Goal: Task Accomplishment & Management: Manage account settings

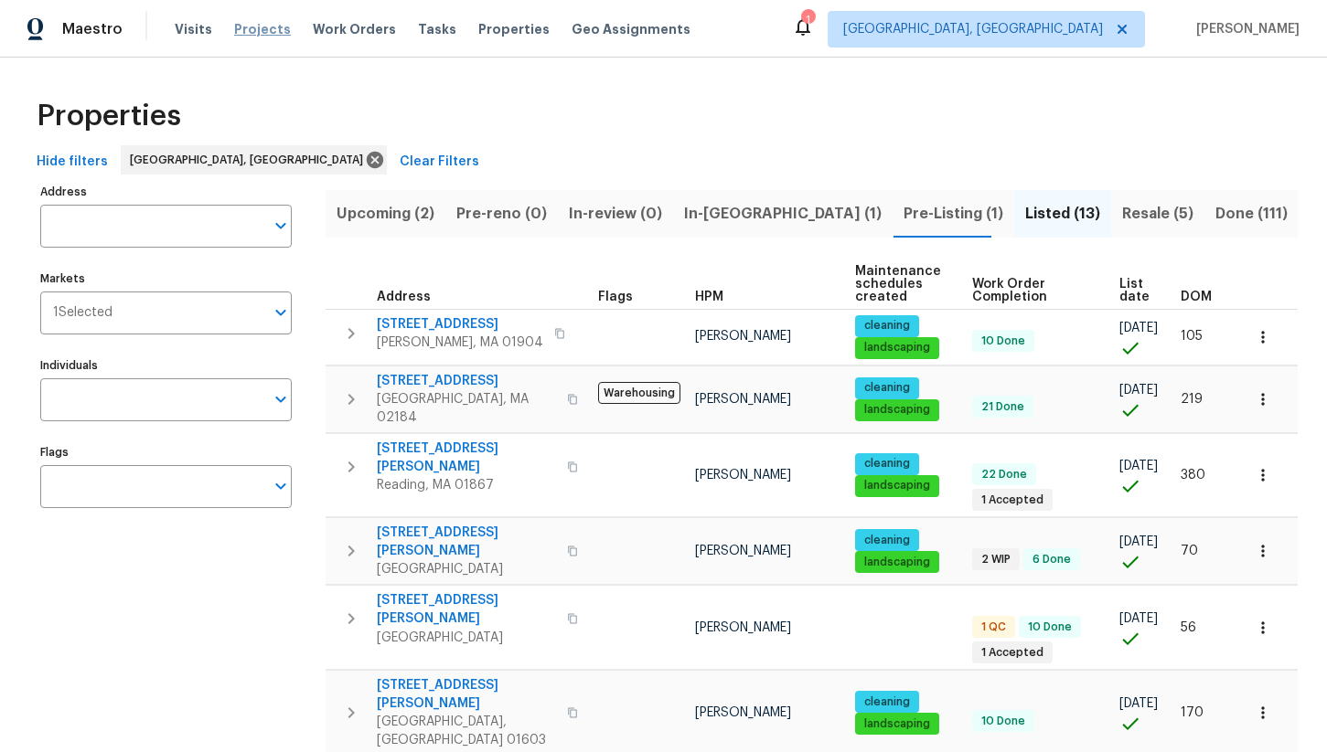
click at [244, 37] on span "Projects" at bounding box center [262, 29] width 57 height 18
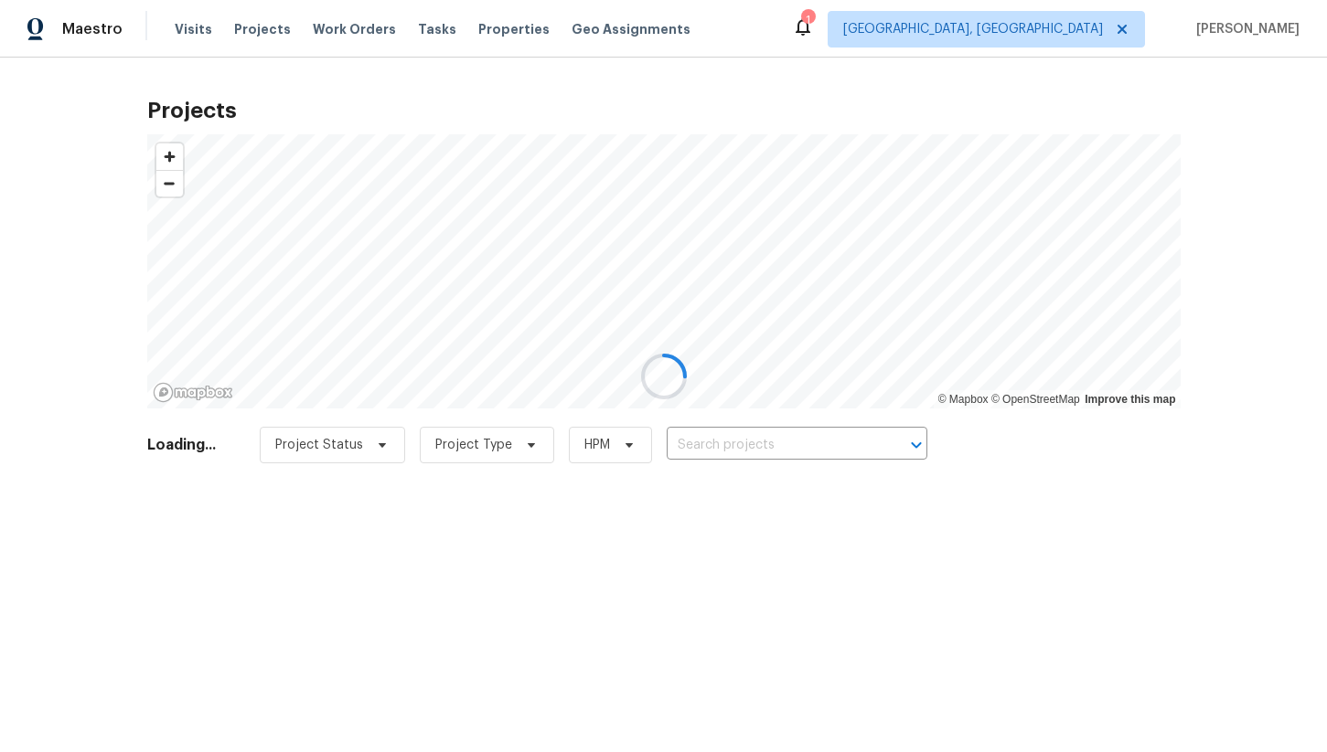
click at [343, 34] on div at bounding box center [663, 376] width 1327 height 752
click at [343, 22] on div at bounding box center [663, 376] width 1327 height 752
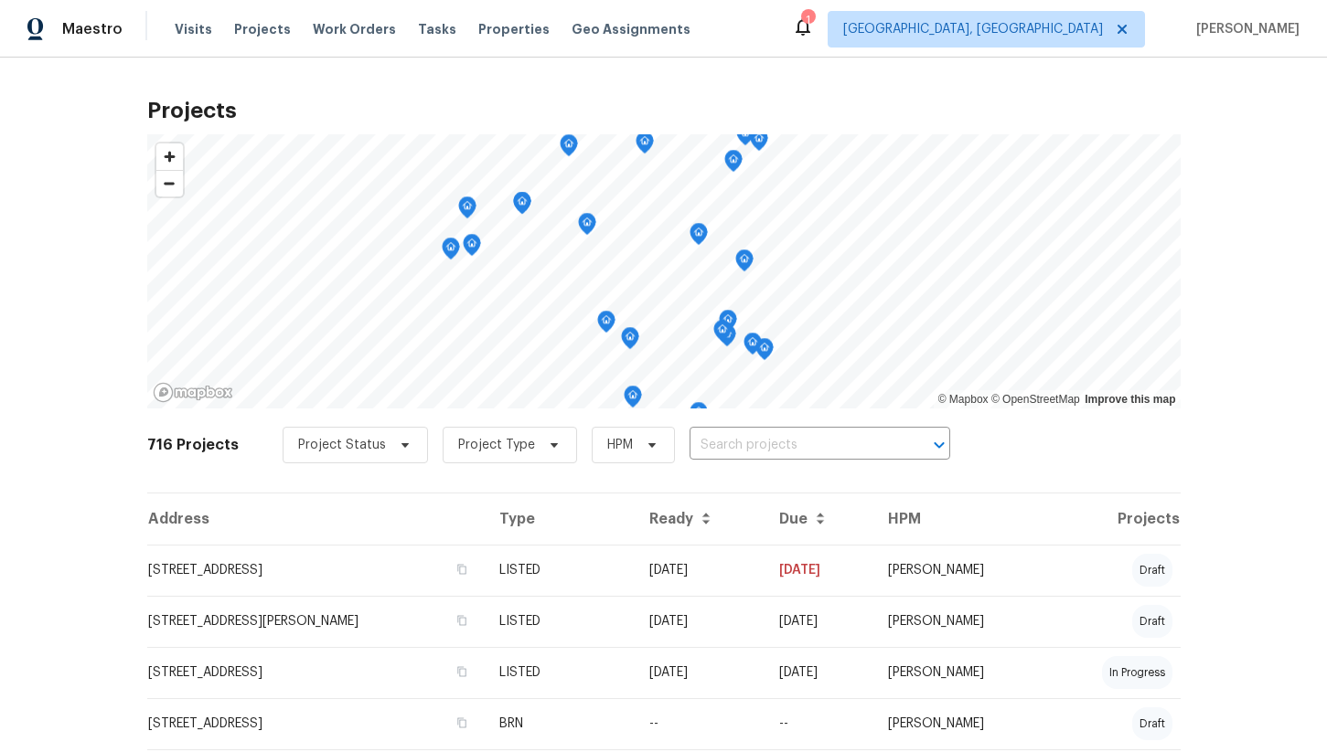
click at [349, 26] on span "Work Orders" at bounding box center [354, 29] width 83 height 18
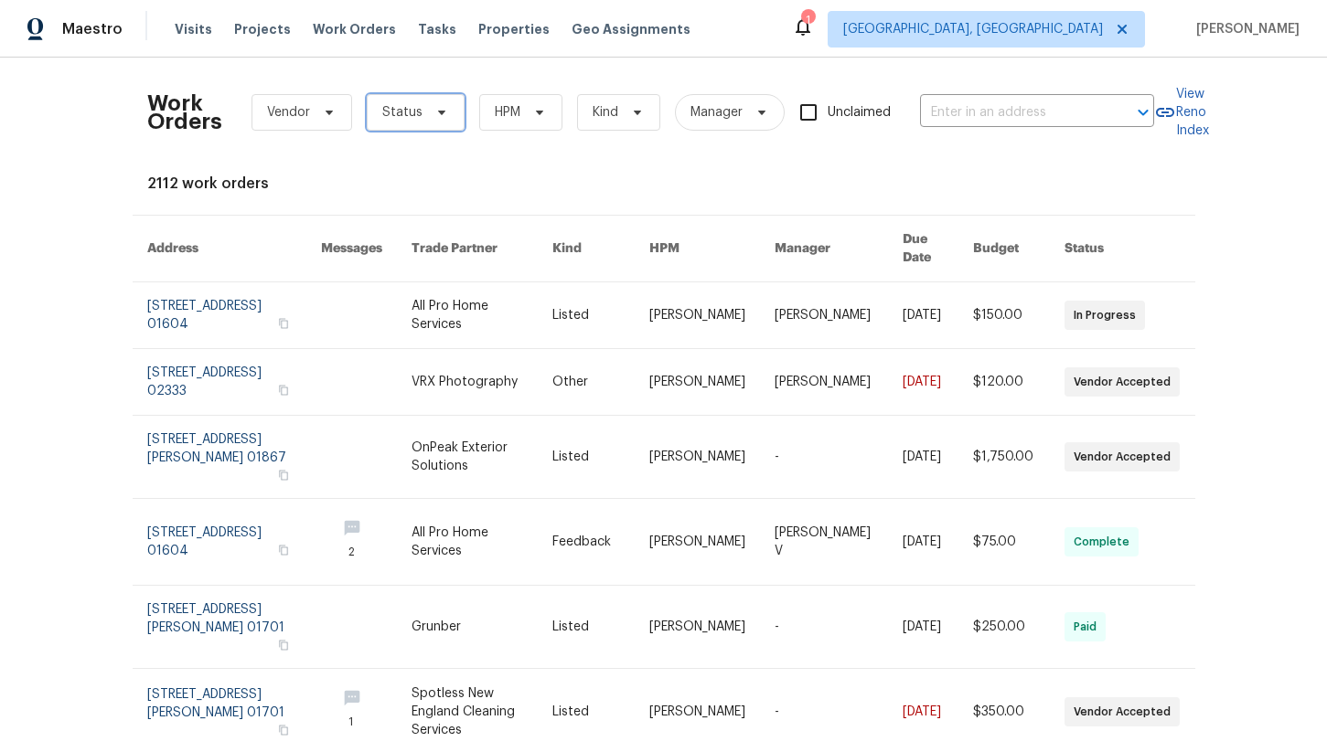
click at [426, 121] on span "Status" at bounding box center [416, 112] width 98 height 37
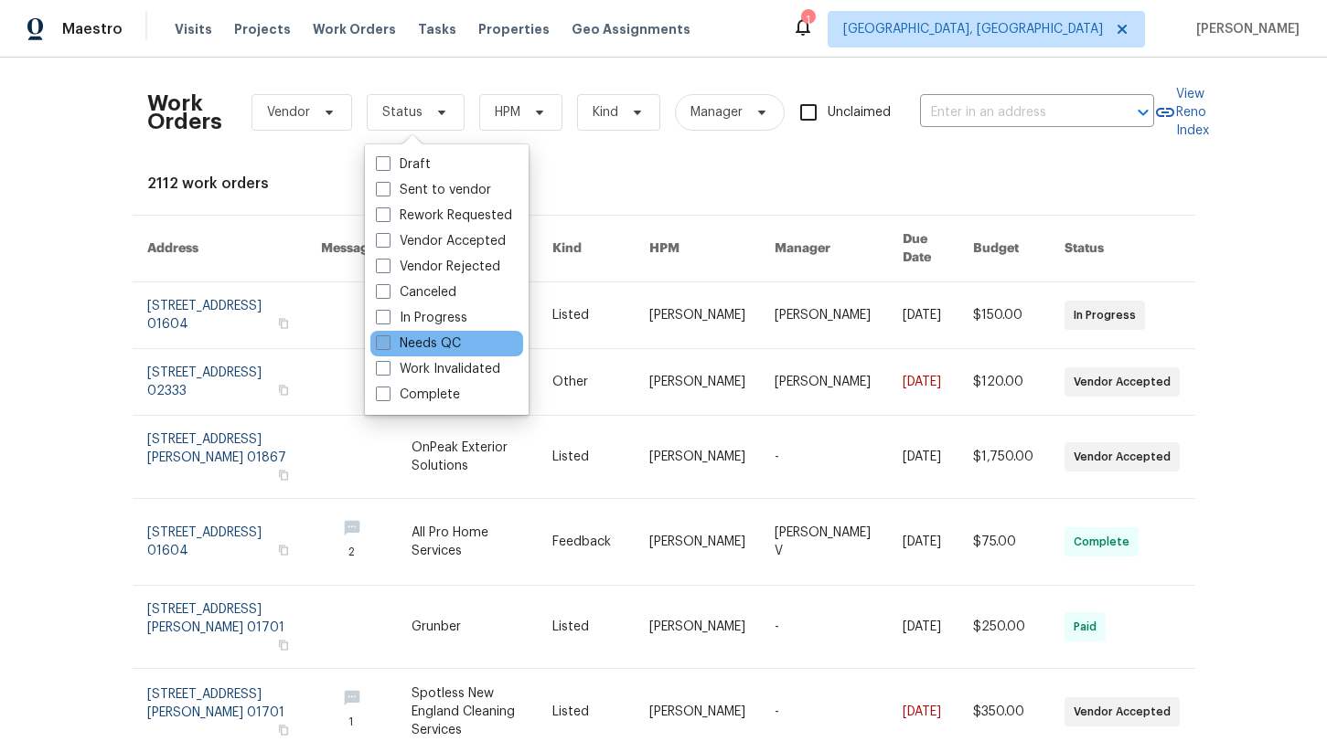
click at [395, 340] on label "Needs QC" at bounding box center [418, 344] width 85 height 18
click at [388, 340] on input "Needs QC" at bounding box center [382, 341] width 12 height 12
checkbox input "true"
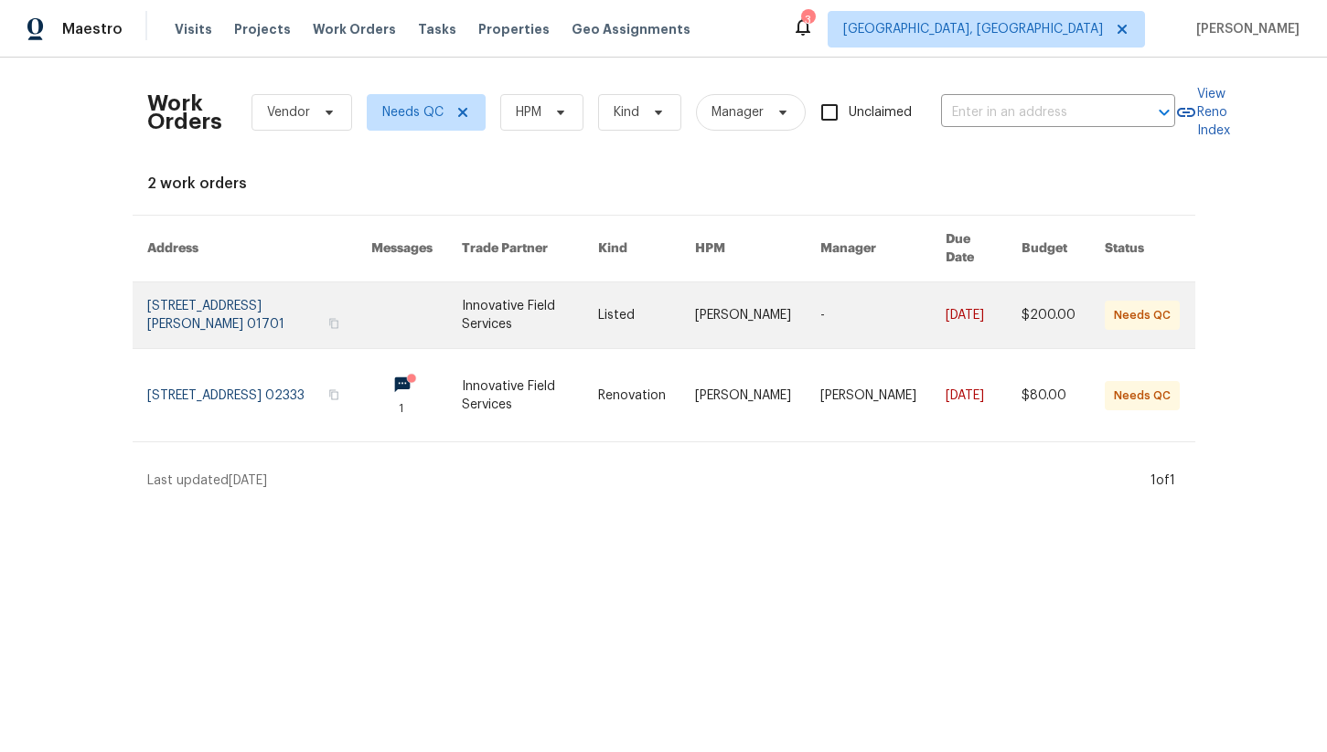
click at [277, 306] on link at bounding box center [259, 315] width 224 height 66
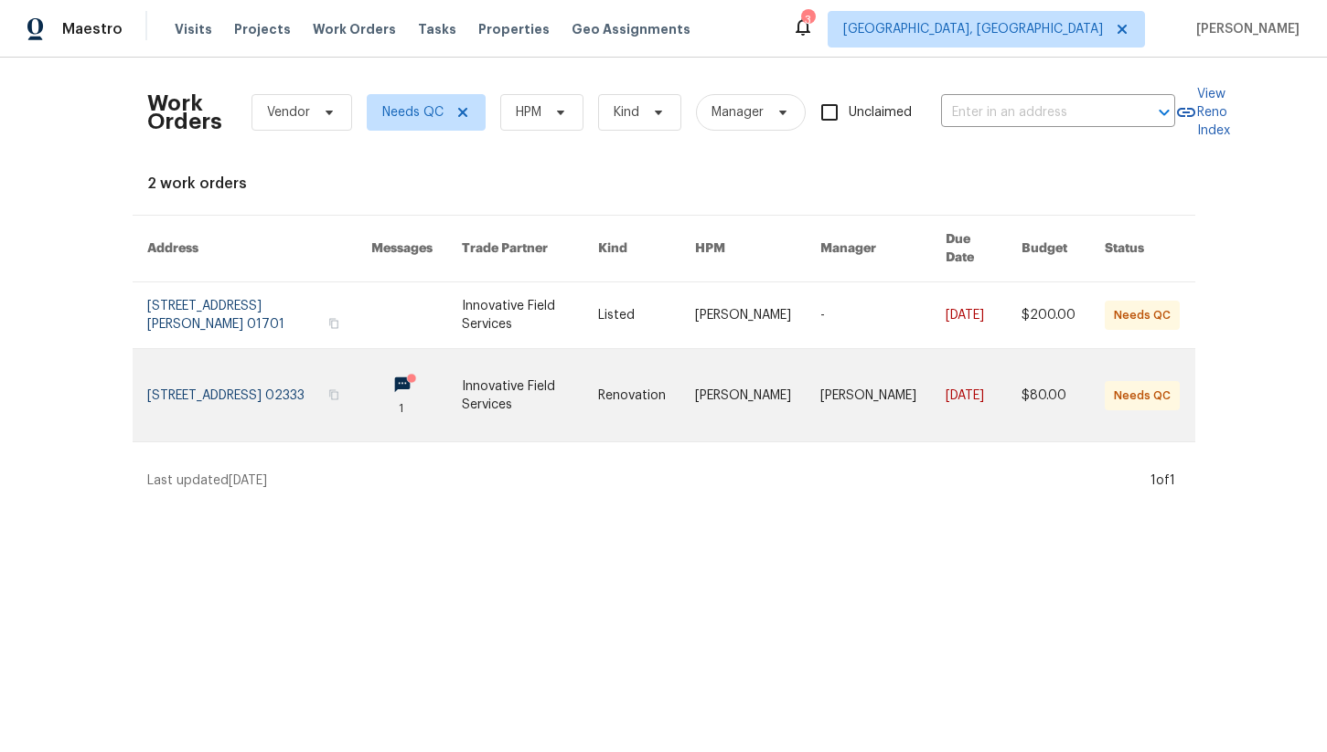
click at [286, 386] on link at bounding box center [259, 395] width 224 height 92
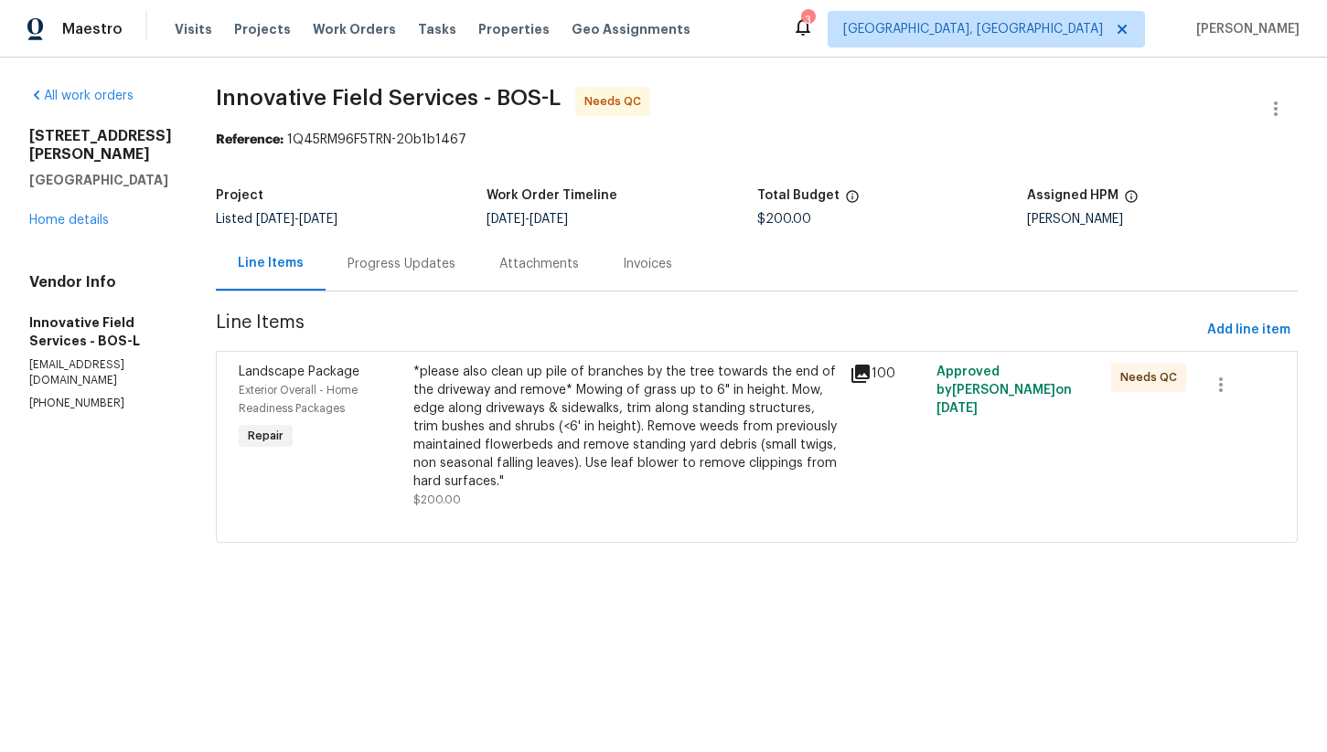
click at [625, 389] on div "*please also clean up pile of branches by the tree towards the end of the drive…" at bounding box center [625, 427] width 425 height 128
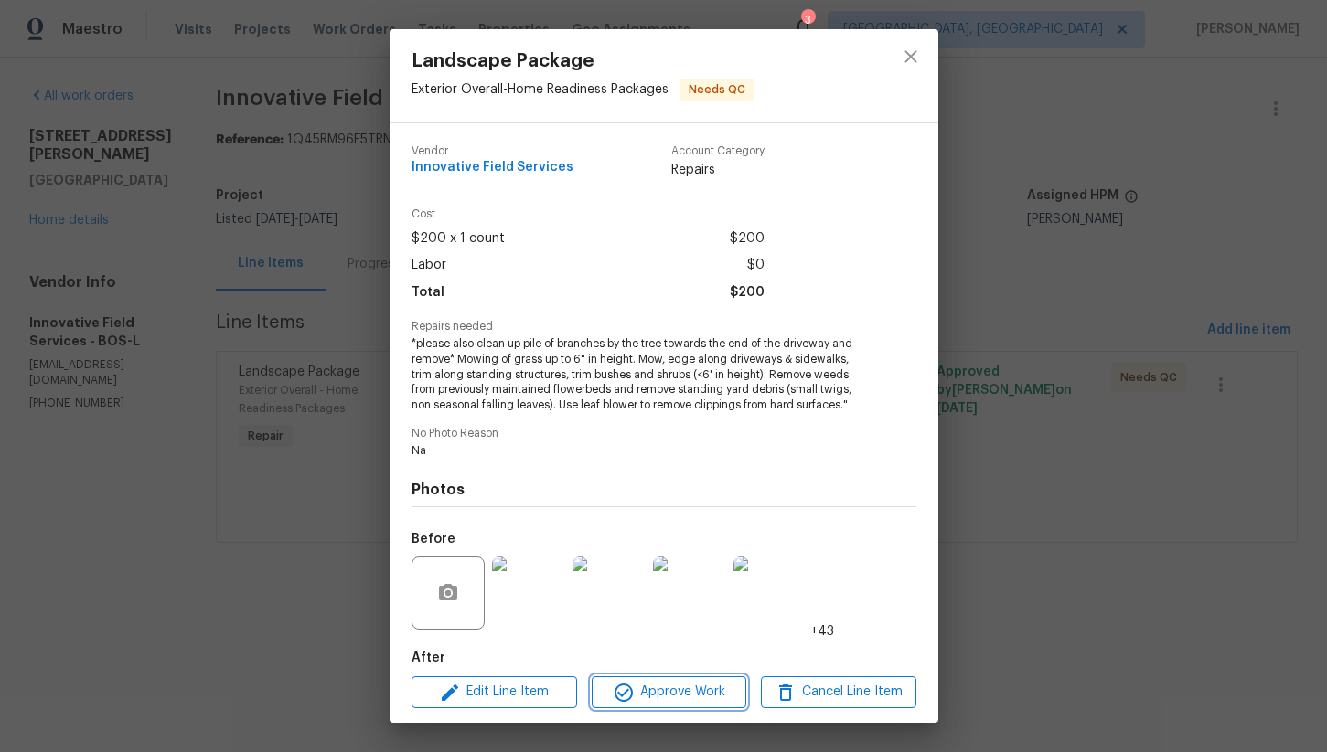
click at [644, 691] on span "Approve Work" at bounding box center [669, 692] width 144 height 23
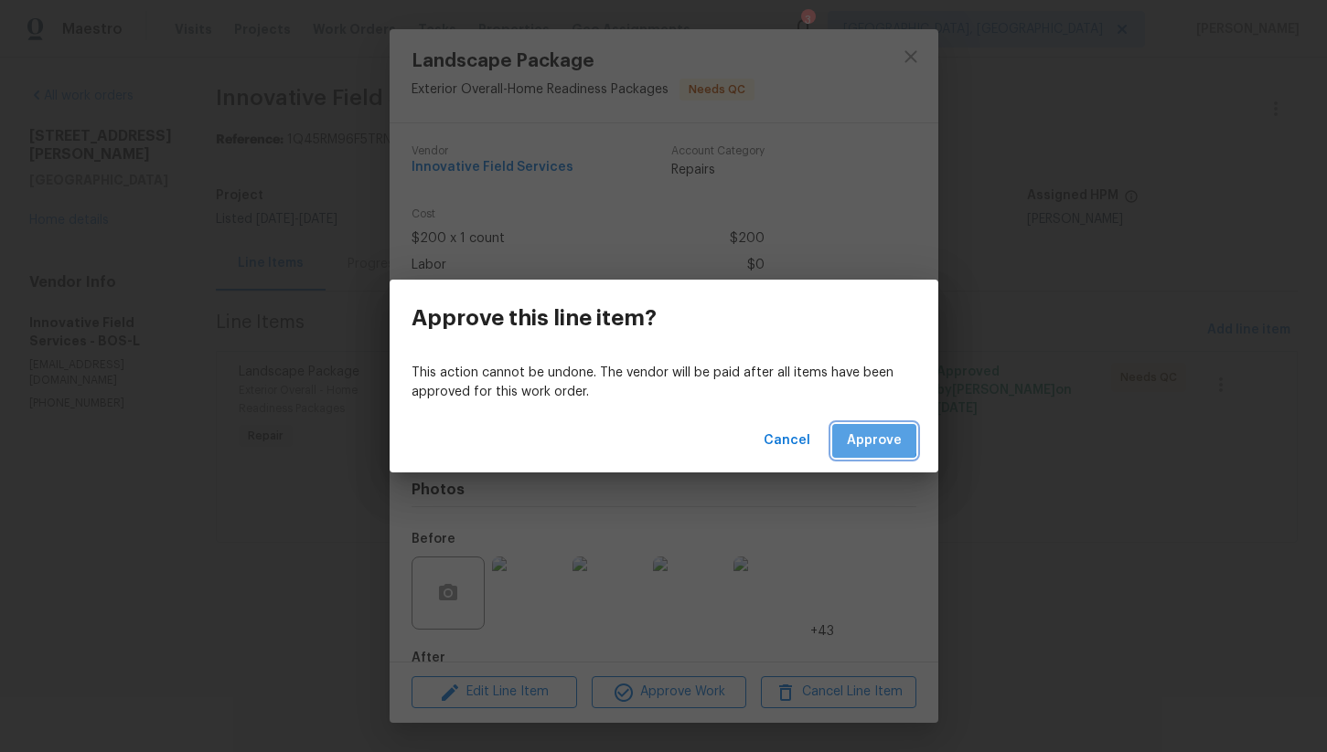
click at [865, 438] on span "Approve" at bounding box center [874, 441] width 55 height 23
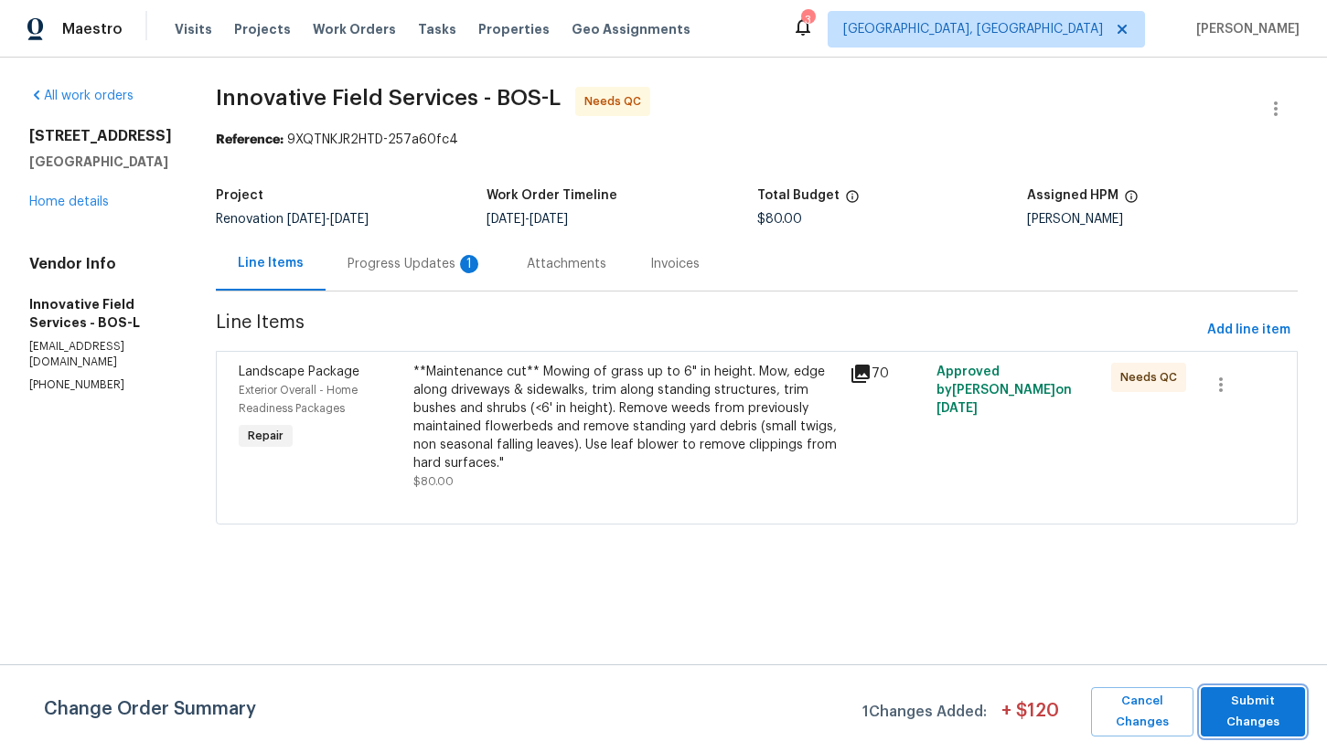
click at [1275, 714] on span "Submit Changes" at bounding box center [1252, 712] width 86 height 42
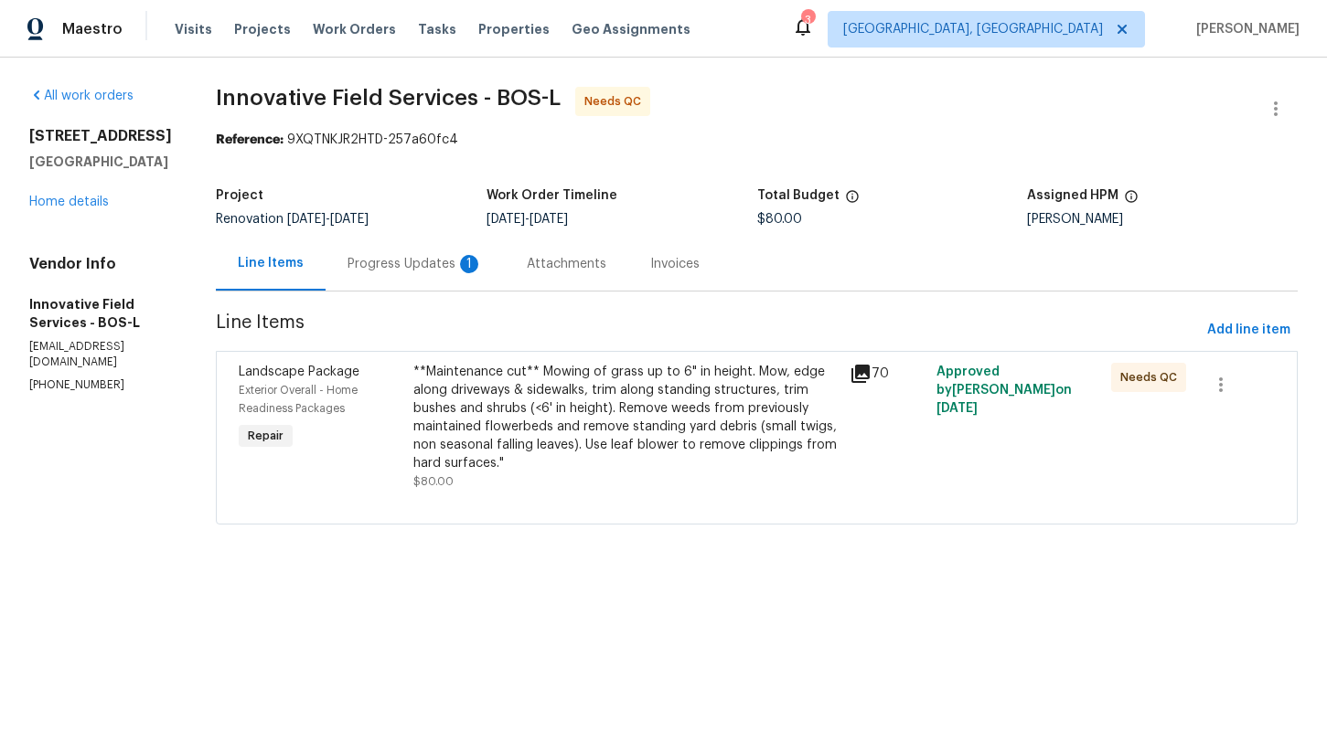
click at [567, 421] on div "**Maintenance cut** Mowing of grass up to 6" in height. Mow, edge along drivewa…" at bounding box center [625, 418] width 425 height 110
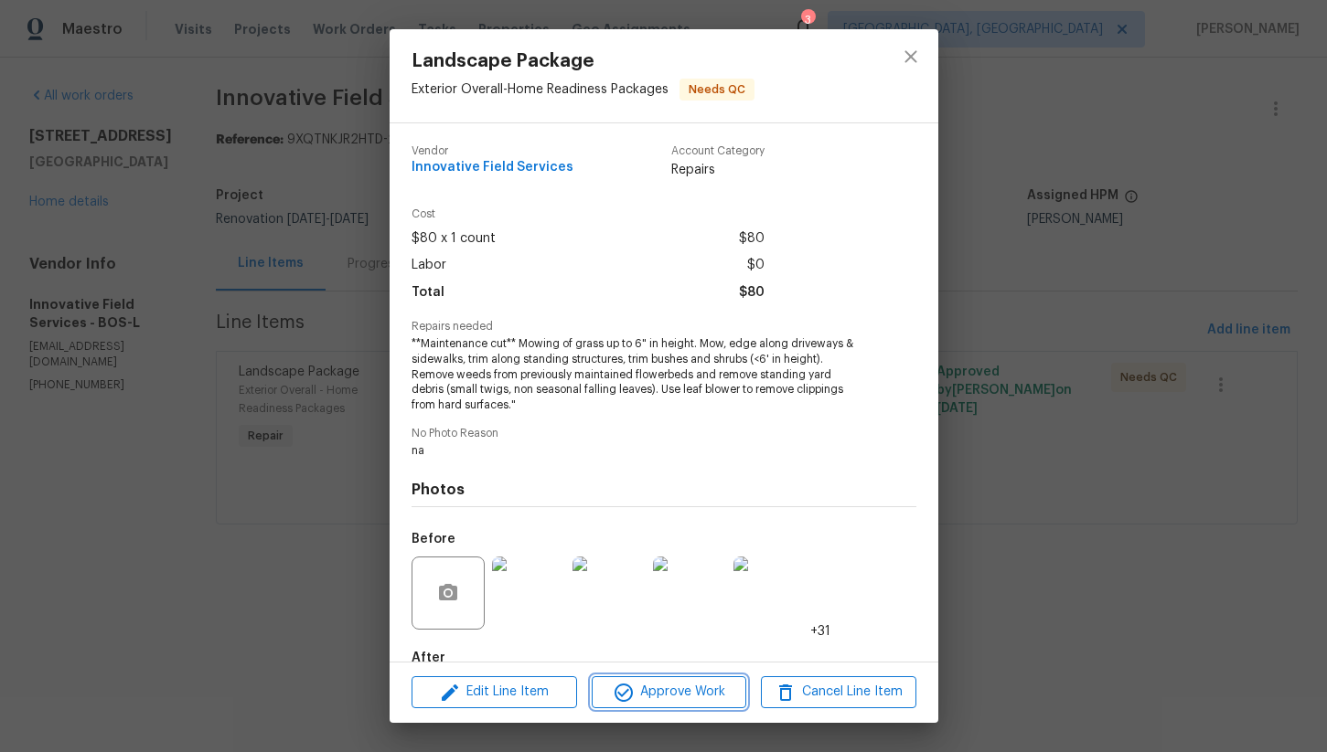
click at [660, 695] on span "Approve Work" at bounding box center [669, 692] width 144 height 23
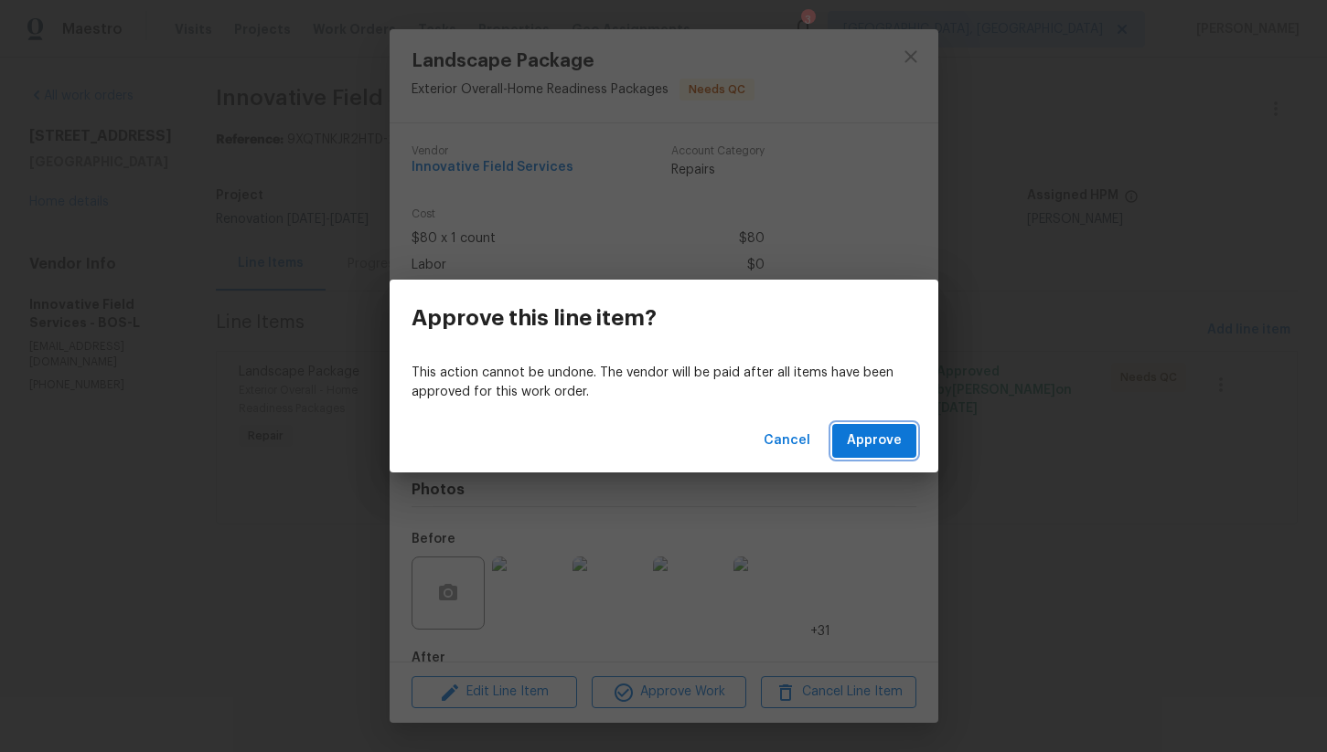
click at [858, 448] on span "Approve" at bounding box center [874, 441] width 55 height 23
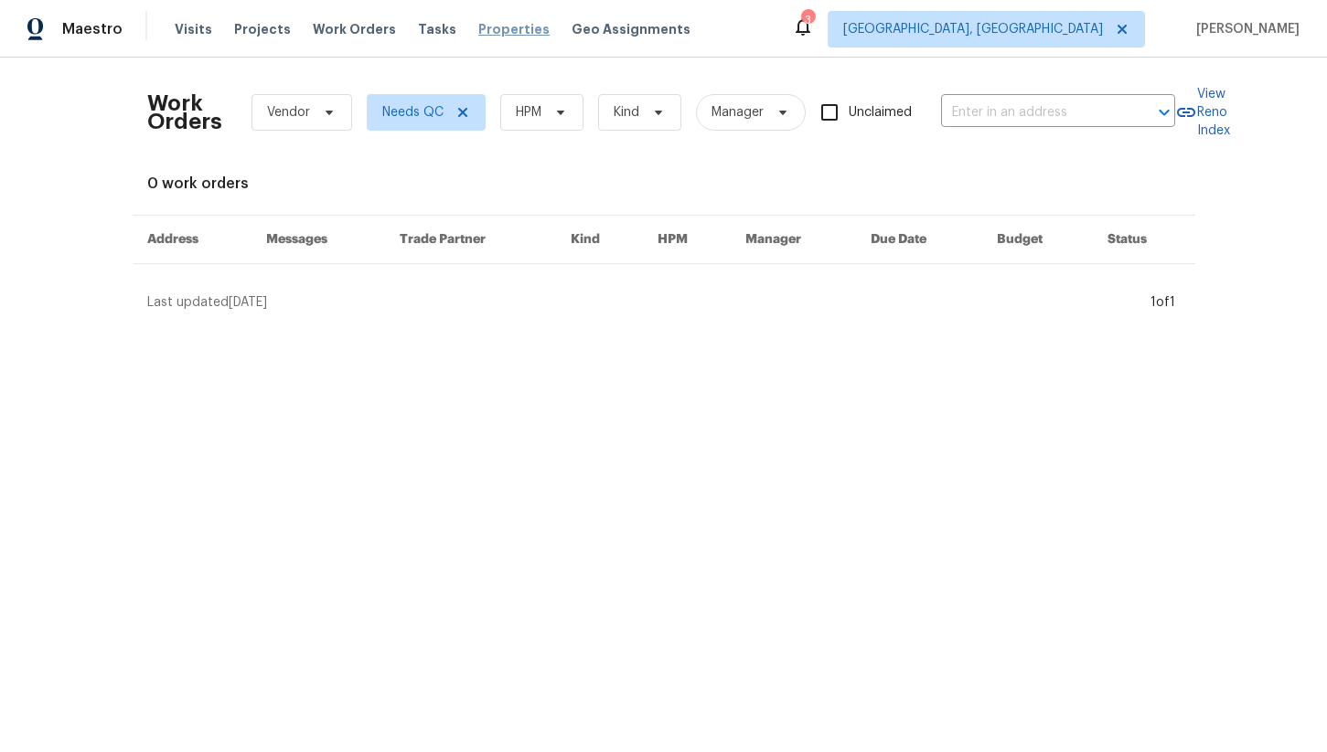
click at [478, 34] on span "Properties" at bounding box center [513, 29] width 71 height 18
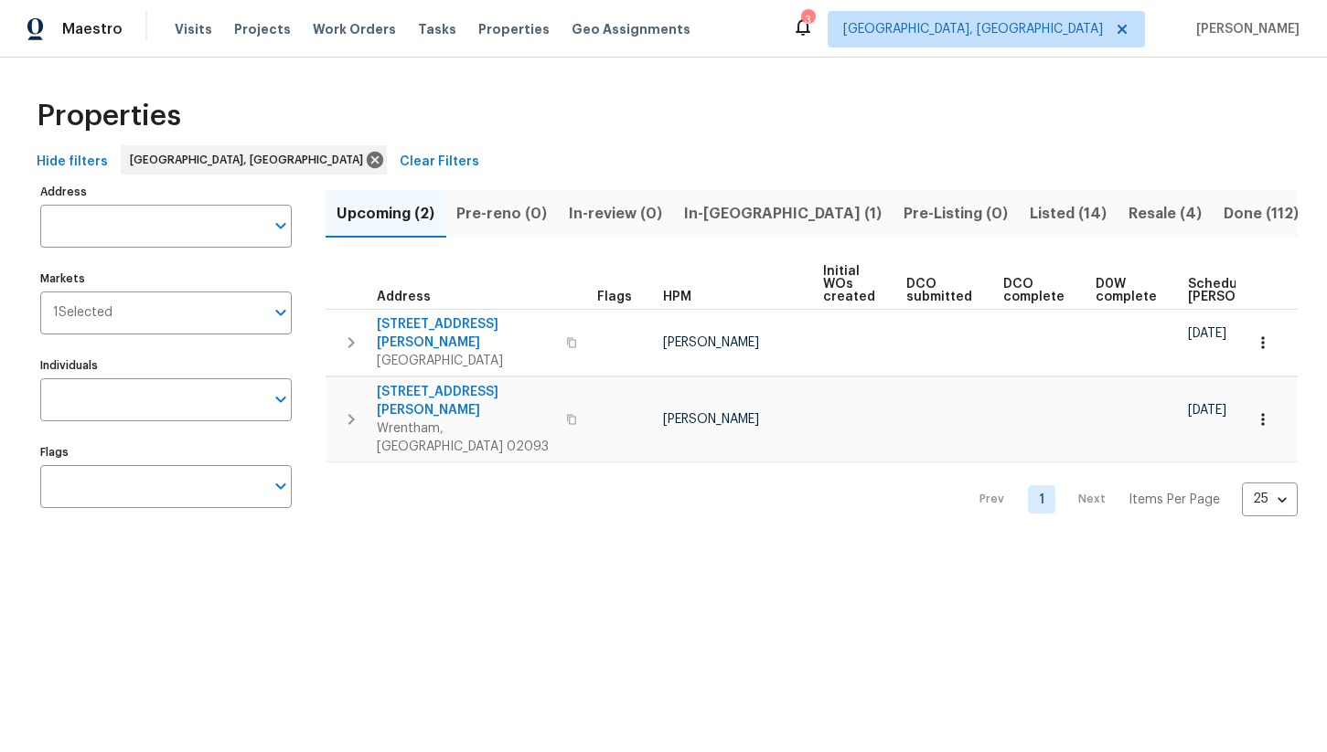
click at [719, 211] on span "In-reno (1)" at bounding box center [782, 214] width 197 height 26
